Goal: Task Accomplishment & Management: Manage account settings

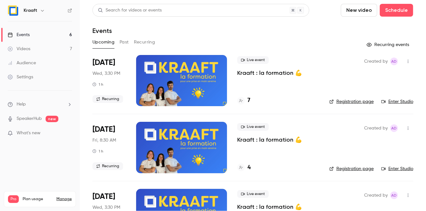
click at [161, 74] on div at bounding box center [181, 80] width 91 height 51
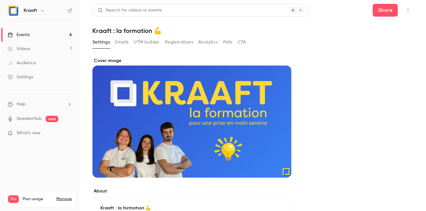
scroll to position [4, 0]
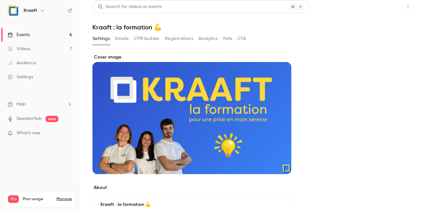
click at [387, 7] on button "Share" at bounding box center [385, 6] width 25 height 13
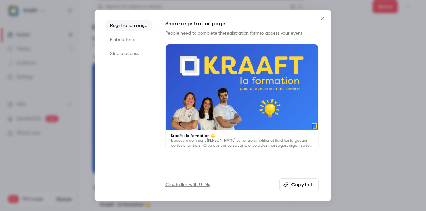
click at [305, 192] on div "Registration page Embed form Studio access Share registration page People need …" at bounding box center [213, 105] width 237 height 191
click at [304, 187] on button "Copy link" at bounding box center [299, 184] width 39 height 13
click at [326, 73] on div "Registration page Embed form Studio access Share registration page People need …" at bounding box center [213, 105] width 237 height 191
click at [350, 70] on div at bounding box center [213, 105] width 426 height 211
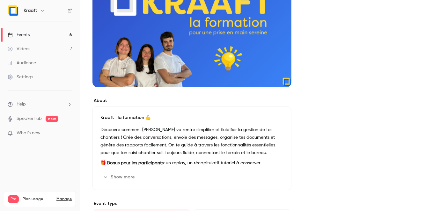
scroll to position [126, 0]
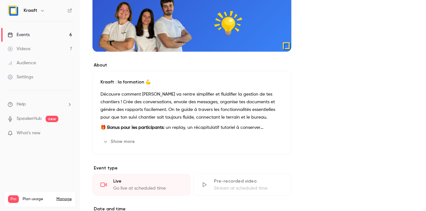
click at [145, 103] on p "Découvre comment [PERSON_NAME] va rentre simplifier et fluidifier la gestion de…" at bounding box center [192, 105] width 183 height 31
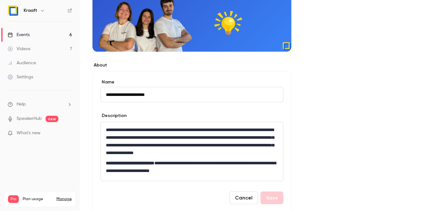
click at [171, 126] on p "**********" at bounding box center [192, 141] width 172 height 31
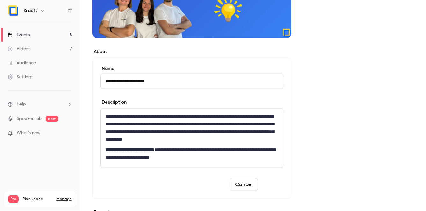
click at [275, 182] on button "Save" at bounding box center [272, 184] width 23 height 13
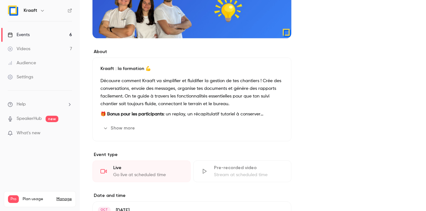
click at [119, 129] on button "Show more" at bounding box center [120, 128] width 38 height 10
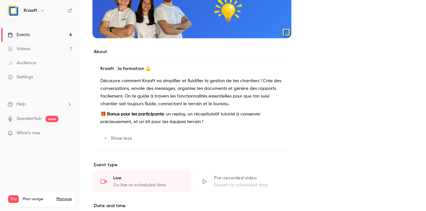
click at [34, 35] on link "Events 6" at bounding box center [40, 35] width 80 height 14
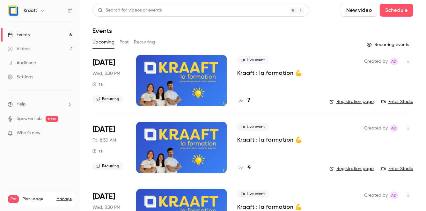
click at [161, 137] on div at bounding box center [181, 147] width 91 height 51
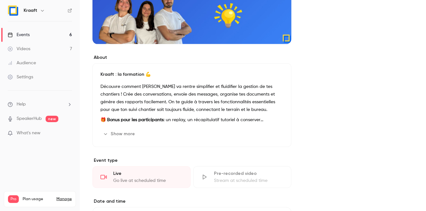
scroll to position [134, 0]
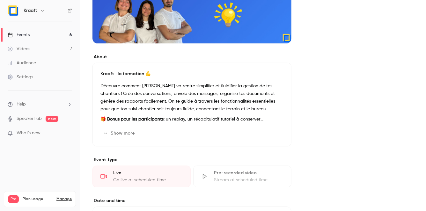
click at [179, 91] on p "Découvre comment [PERSON_NAME] va rentre simplifier et fluidifier la gestion de…" at bounding box center [192, 97] width 183 height 31
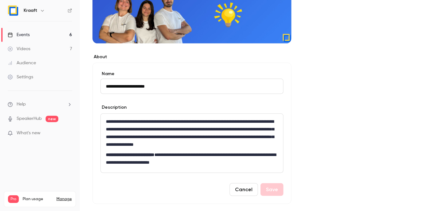
click at [169, 118] on p "**********" at bounding box center [192, 132] width 172 height 31
click at [274, 188] on button "Save" at bounding box center [272, 189] width 23 height 13
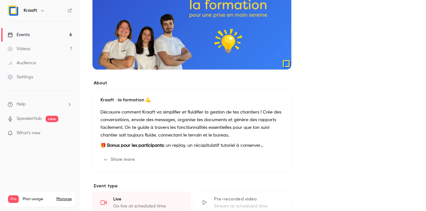
scroll to position [119, 0]
